Goal: Task Accomplishment & Management: Manage account settings

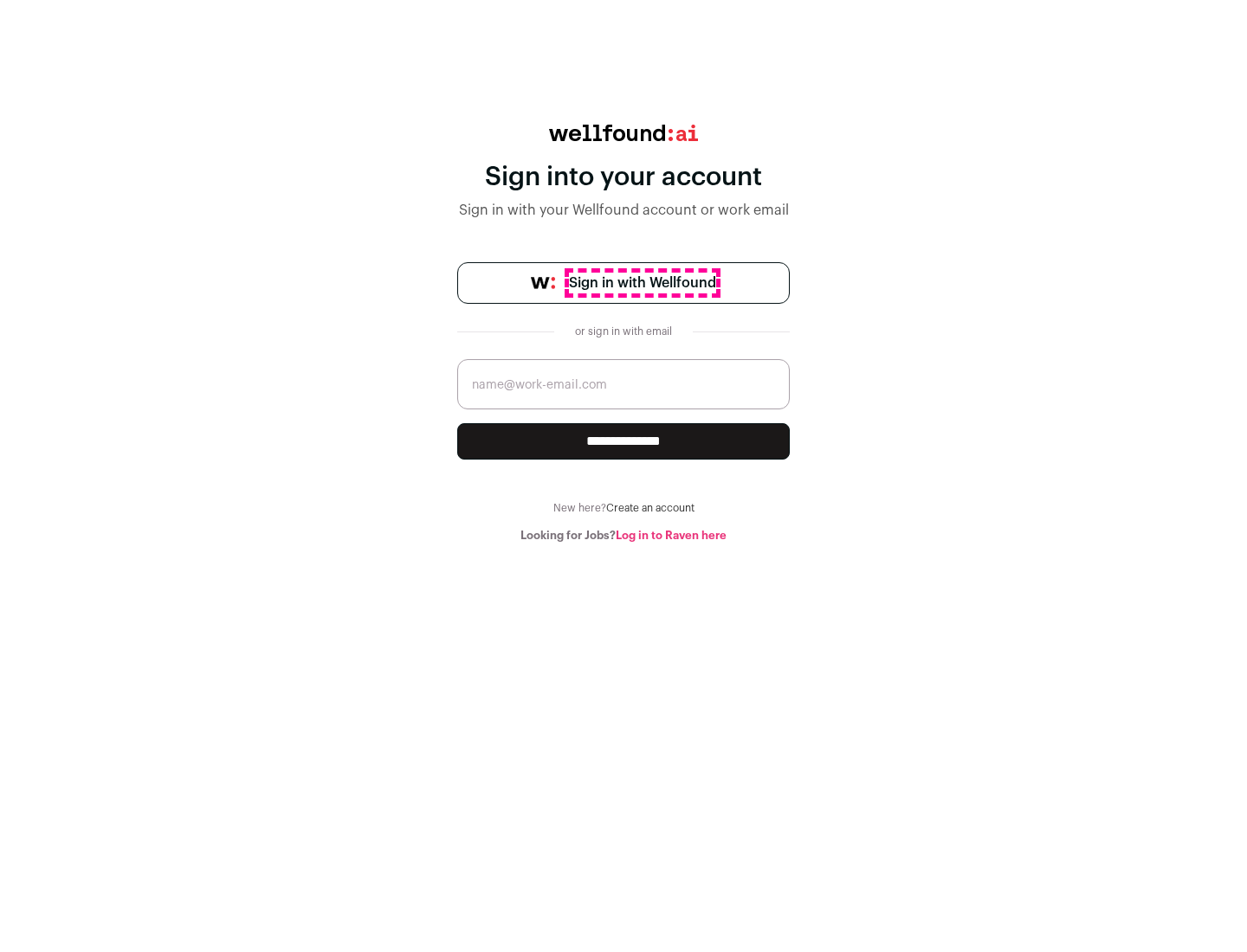
click at [642, 283] on span "Sign in with Wellfound" at bounding box center [642, 282] width 147 height 21
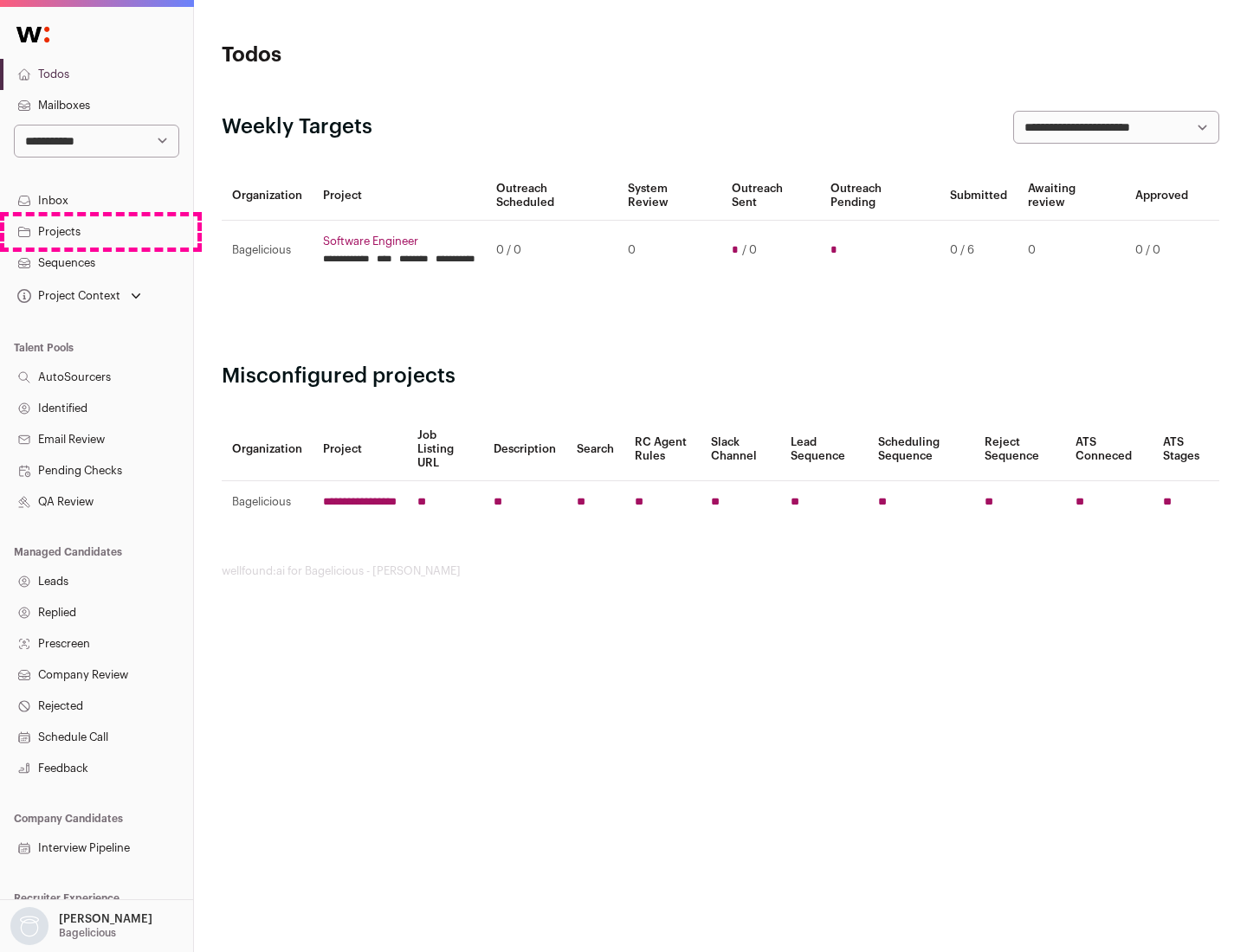
click at [96, 232] on link "Projects" at bounding box center [96, 232] width 193 height 31
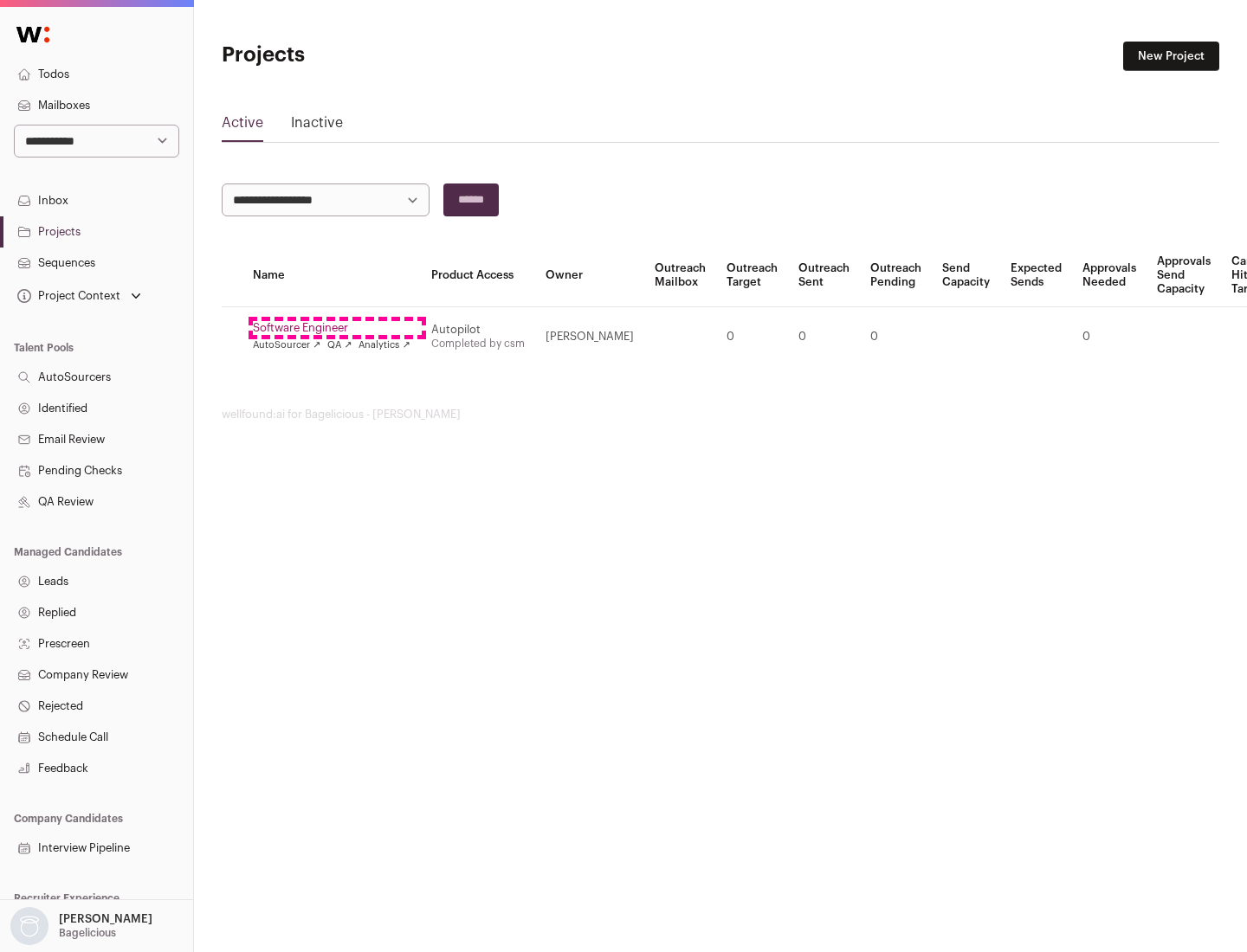
click at [336, 328] on link "Software Engineer" at bounding box center [331, 328] width 158 height 14
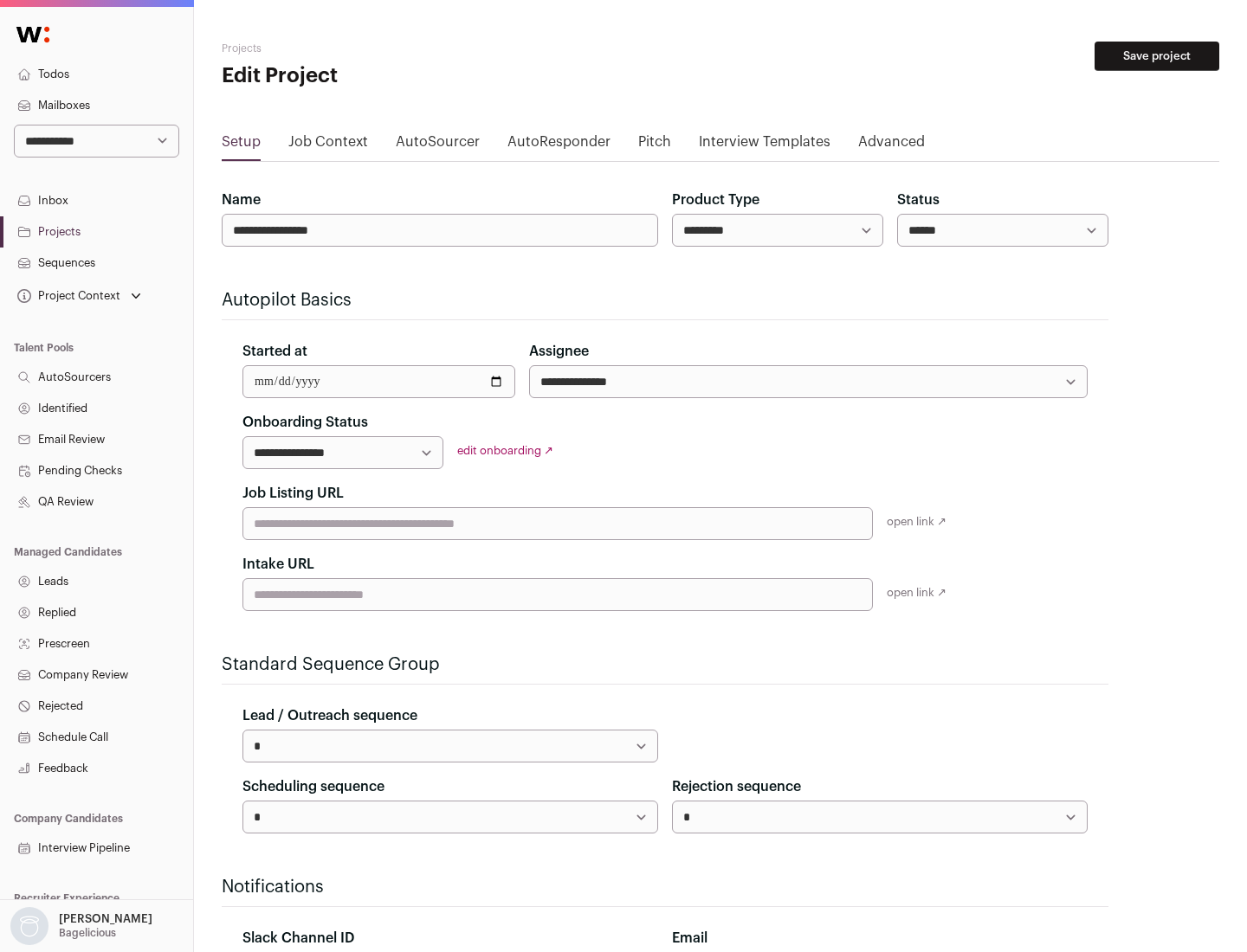
click at [1157, 56] on button "Save project" at bounding box center [1156, 56] width 125 height 29
